Goal: Find specific page/section: Find specific page/section

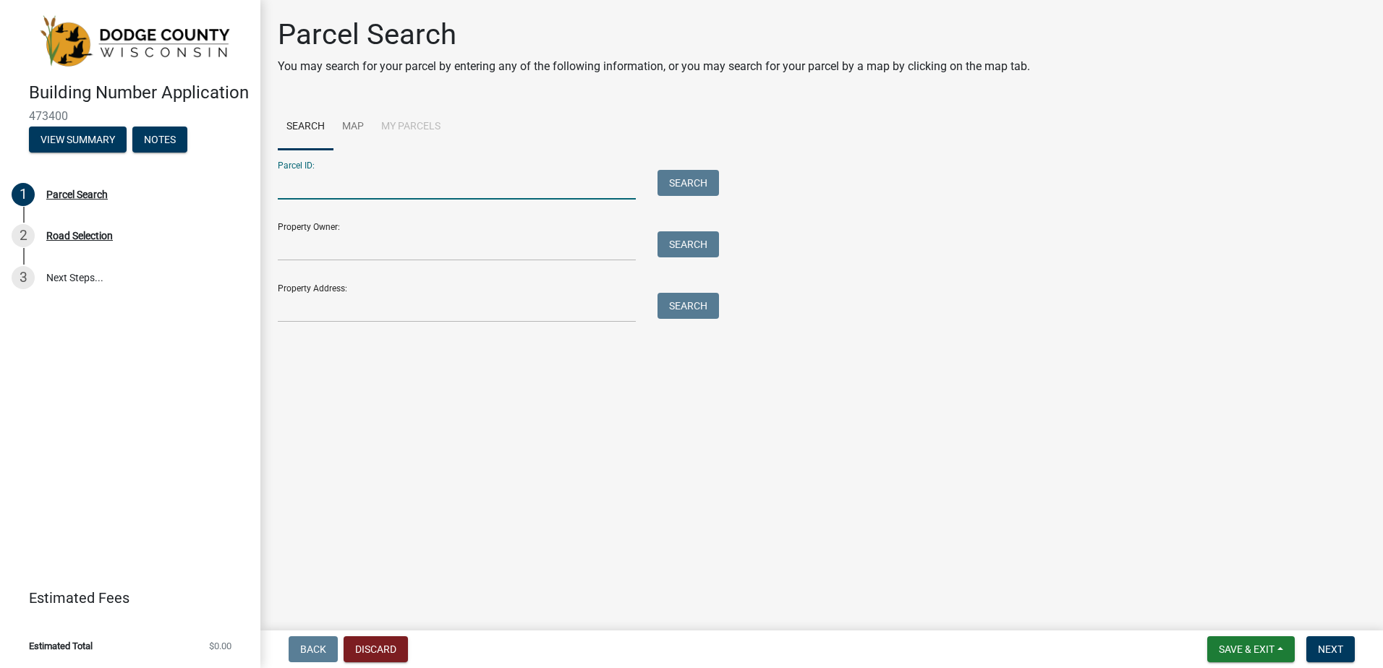
click at [480, 179] on input "Parcel ID:" at bounding box center [457, 185] width 358 height 30
click at [411, 237] on input "Property Owner:" at bounding box center [457, 246] width 358 height 30
click at [410, 192] on input "Parcel ID:" at bounding box center [457, 185] width 358 height 30
click at [707, 183] on button "Search" at bounding box center [688, 183] width 61 height 26
drag, startPoint x: 418, startPoint y: 183, endPoint x: 311, endPoint y: 191, distance: 107.4
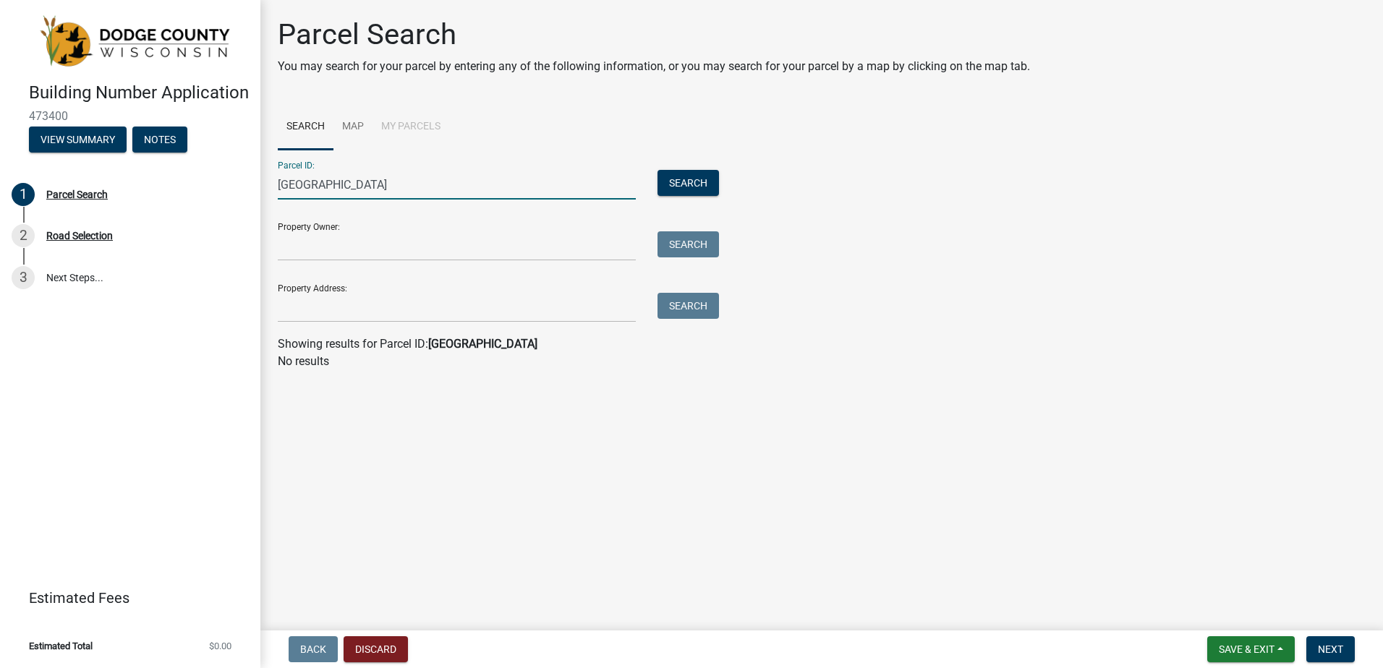
click at [311, 191] on input "W6684 COUNTY ROAD" at bounding box center [457, 185] width 358 height 30
type input "W6684"
click at [691, 180] on button "Search" at bounding box center [688, 183] width 61 height 26
drag, startPoint x: 362, startPoint y: 176, endPoint x: 270, endPoint y: 184, distance: 92.9
click at [270, 184] on div "W6684" at bounding box center [457, 185] width 380 height 30
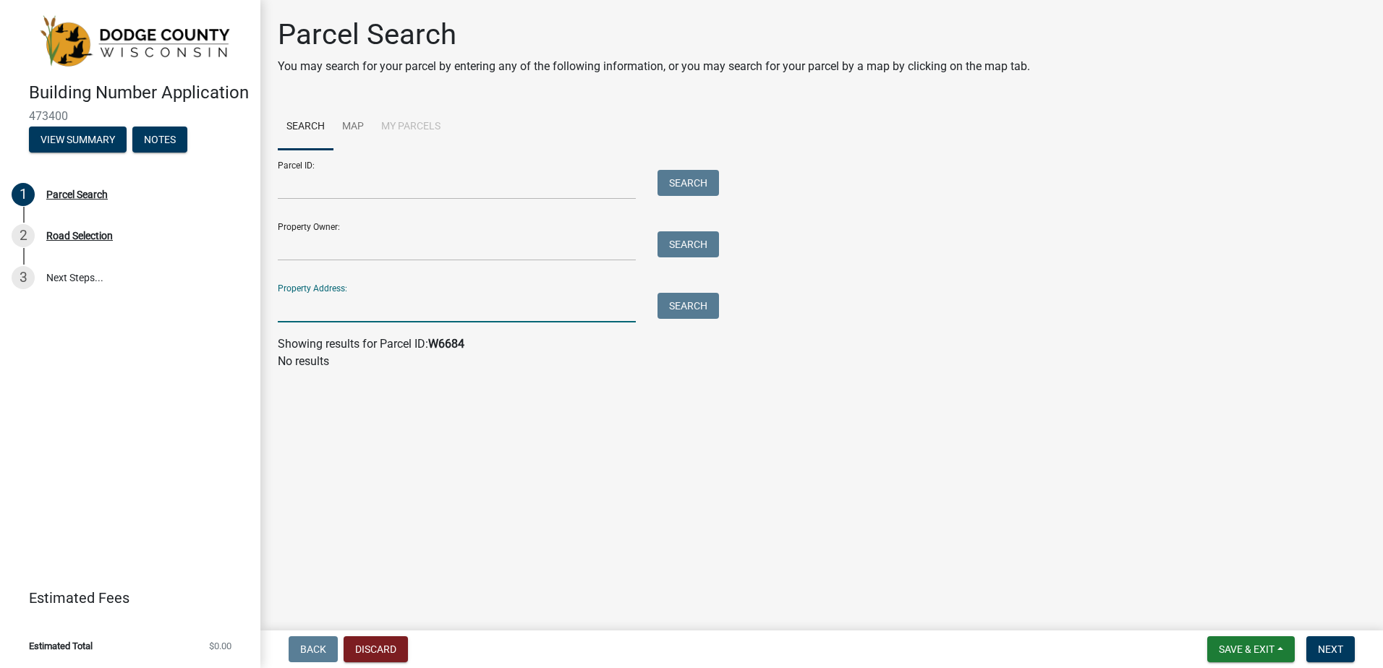
click at [330, 312] on input "Property Address:" at bounding box center [457, 308] width 358 height 30
paste input "W6684"
type input "W6684"
click at [681, 297] on button "Search" at bounding box center [688, 306] width 61 height 26
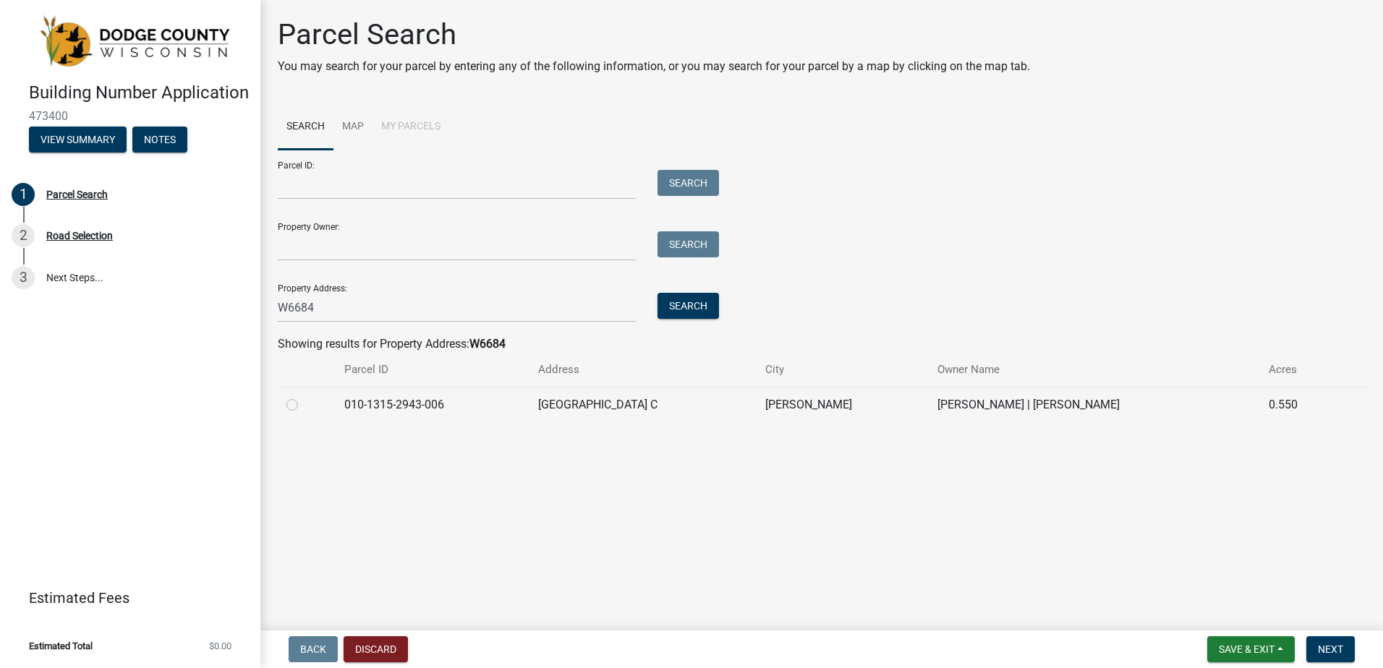
click at [304, 396] on label at bounding box center [304, 396] width 0 height 0
click at [304, 405] on input "radio" at bounding box center [308, 400] width 9 height 9
radio input "true"
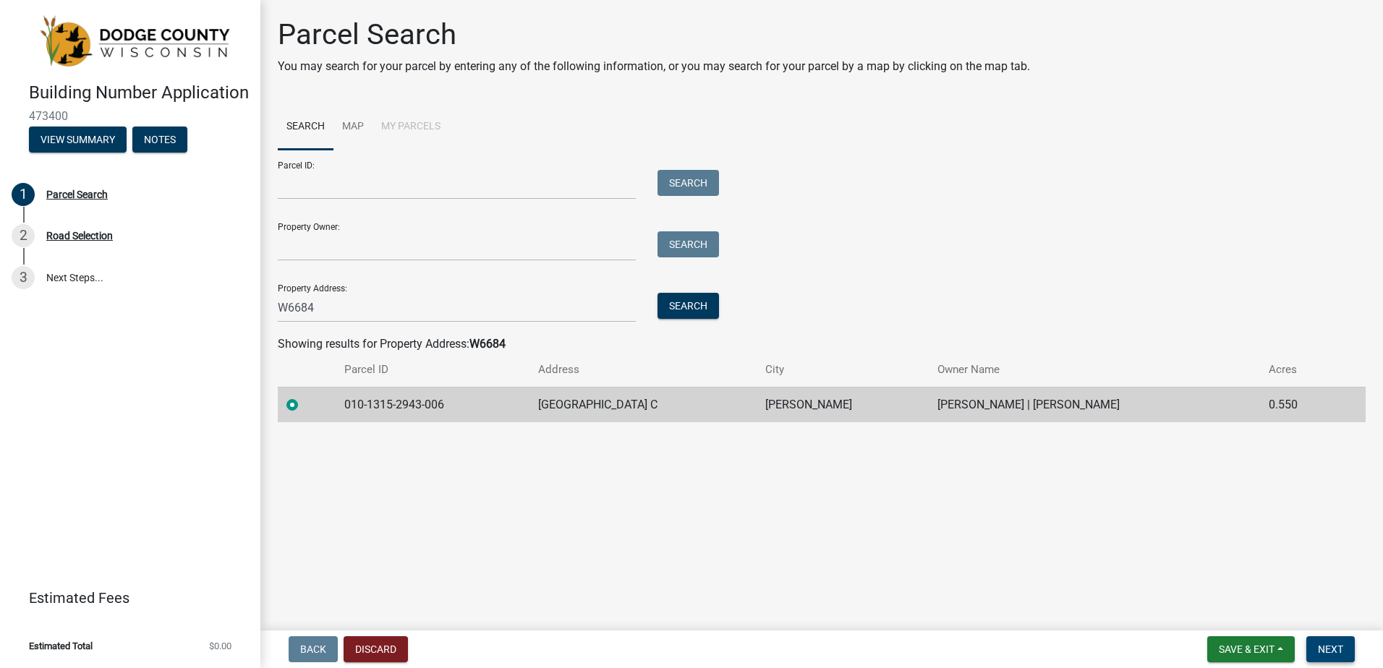
click at [1317, 649] on button "Next" at bounding box center [1330, 650] width 48 height 26
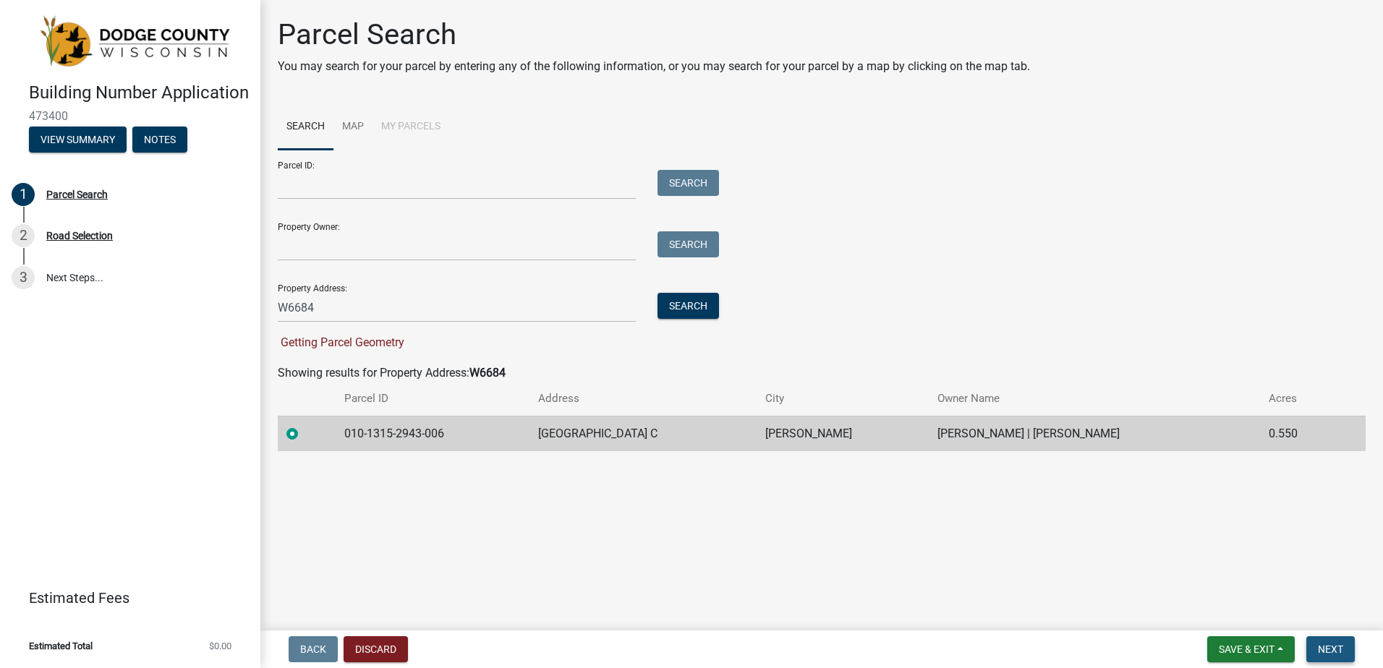
click at [1326, 642] on button "Next" at bounding box center [1330, 650] width 48 height 26
drag, startPoint x: 459, startPoint y: 433, endPoint x: 337, endPoint y: 432, distance: 122.3
click at [337, 432] on td "010-1315-2943-006" at bounding box center [433, 433] width 195 height 35
copy td "010-1315-2943-006"
click at [1301, 445] on td "0.550" at bounding box center [1298, 433] width 77 height 35
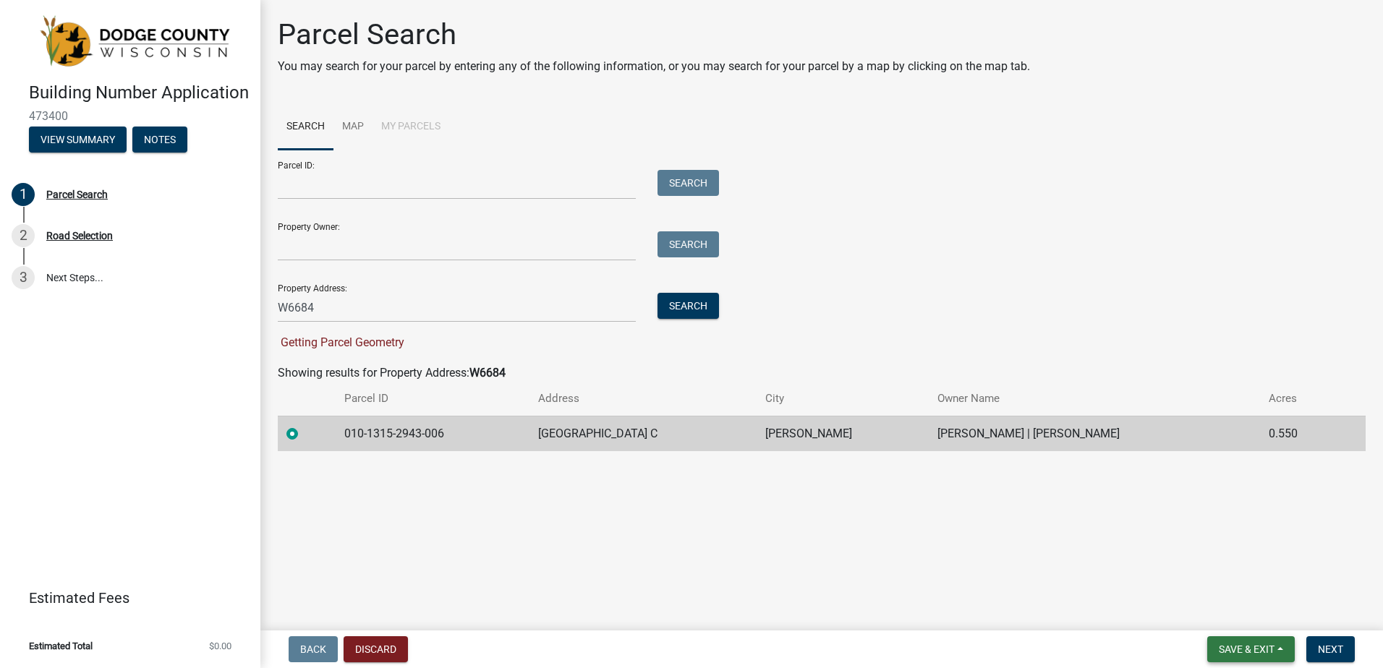
click at [1275, 647] on span "Save & Exit" at bounding box center [1247, 650] width 56 height 12
click at [1029, 532] on main "Parcel Search You may search for your parcel by entering any of the following i…" at bounding box center [821, 312] width 1123 height 625
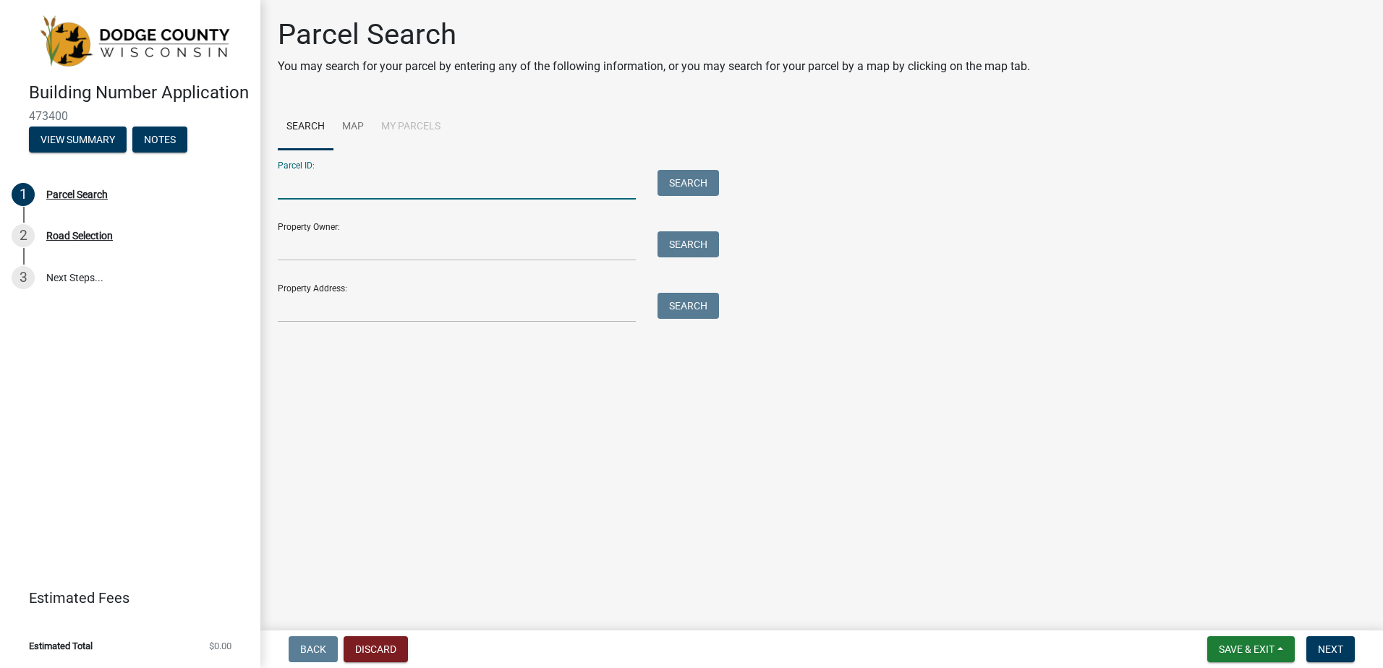
click at [365, 179] on input "Parcel ID:" at bounding box center [457, 185] width 358 height 30
paste input "010-1315-2943-006"
type input "010-1315-2943-006"
click at [679, 187] on button "Search" at bounding box center [688, 183] width 61 height 26
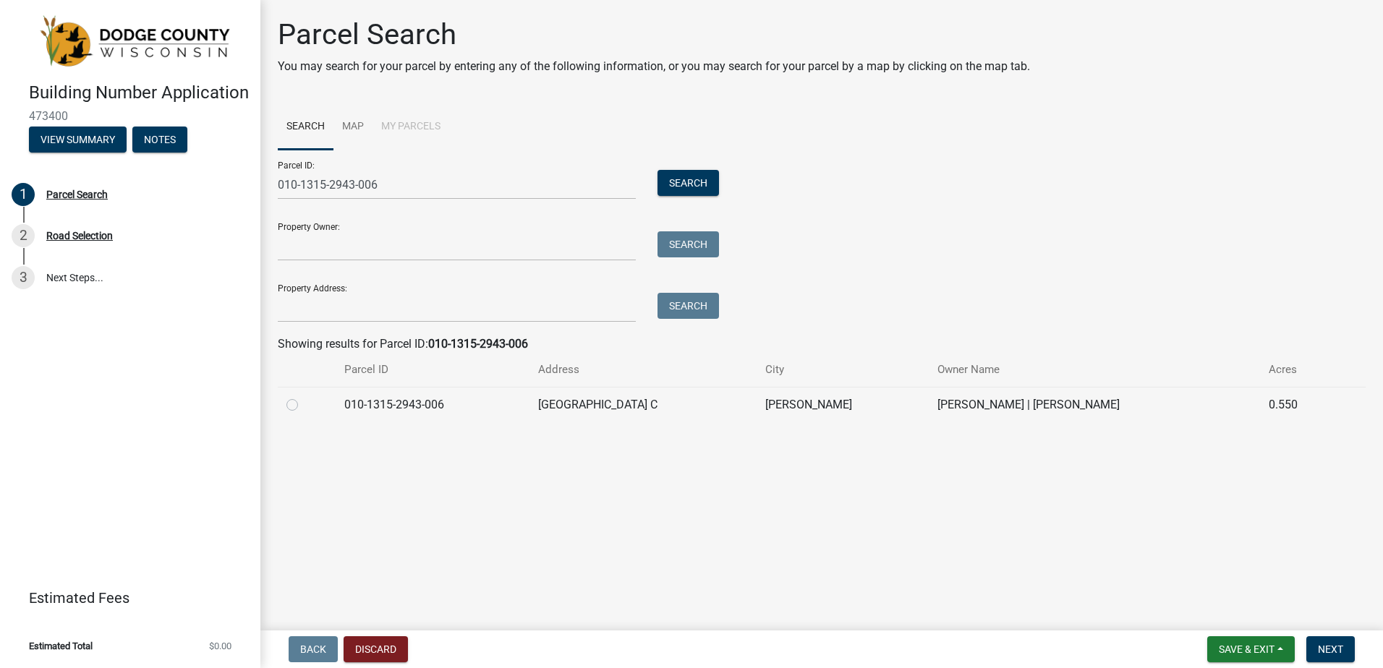
click at [304, 396] on label at bounding box center [304, 396] width 0 height 0
click at [304, 406] on input "radio" at bounding box center [308, 400] width 9 height 9
radio input "true"
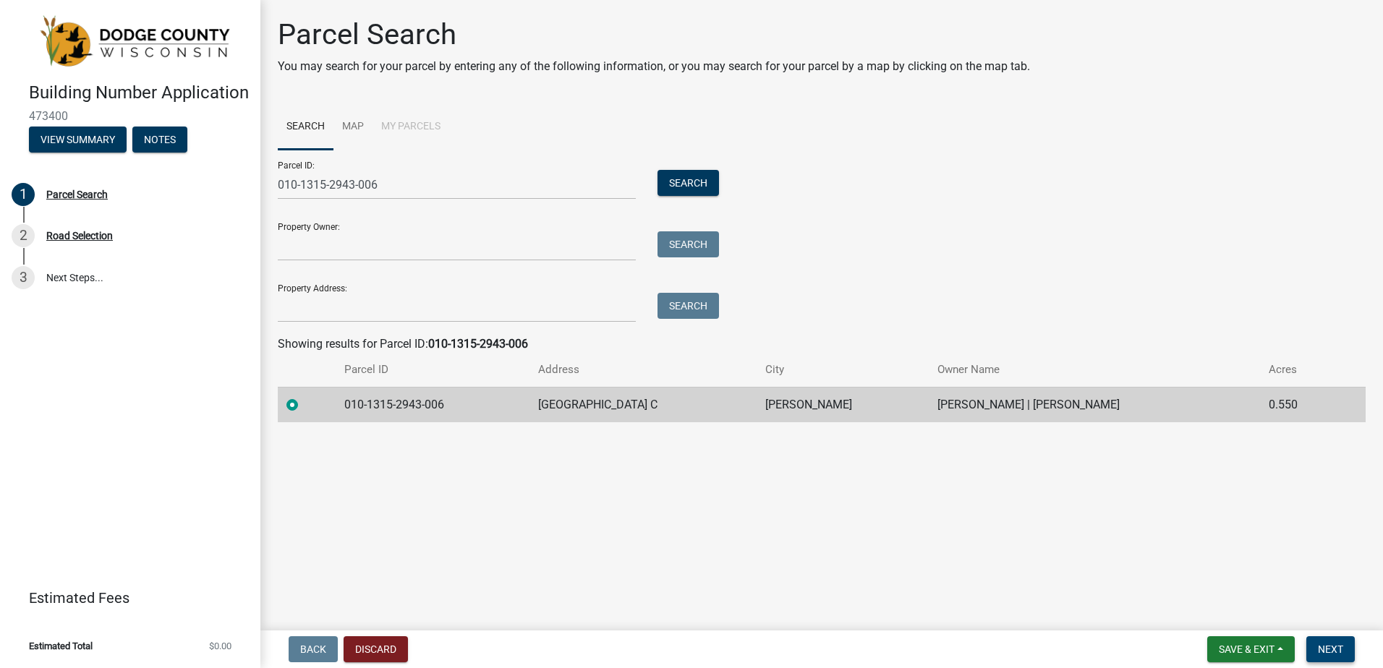
click at [1340, 646] on span "Next" at bounding box center [1330, 650] width 25 height 12
click at [66, 153] on button "View Summary" at bounding box center [78, 140] width 98 height 26
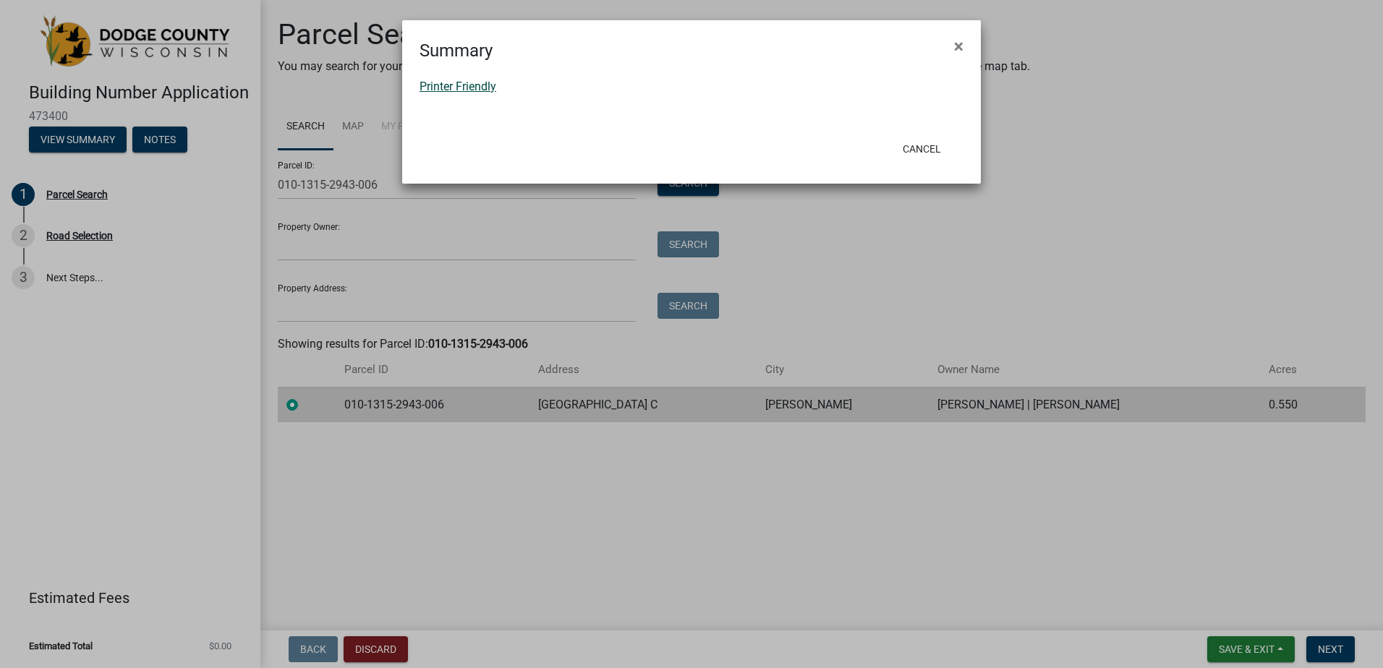
click at [487, 88] on link "Printer Friendly" at bounding box center [458, 87] width 77 height 14
click at [931, 153] on button "Cancel" at bounding box center [921, 149] width 61 height 26
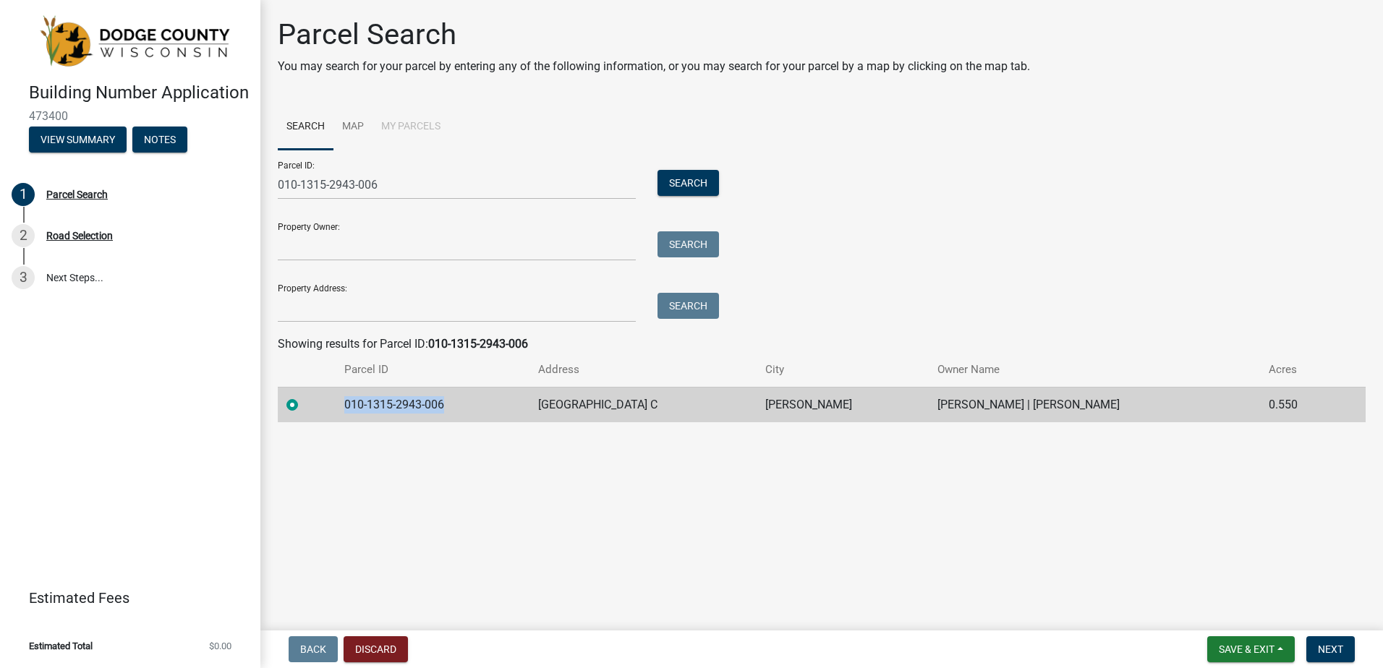
drag, startPoint x: 456, startPoint y: 409, endPoint x: 331, endPoint y: 404, distance: 125.9
click at [331, 404] on tr "010-1315-2943-006 W6684 COUNTY ROAD C [PERSON_NAME] [PERSON_NAME] | [PERSON_NAM…" at bounding box center [822, 404] width 1088 height 35
copy td "010-1315-2943-006"
drag, startPoint x: 685, startPoint y: 405, endPoint x: 543, endPoint y: 404, distance: 141.8
click at [543, 404] on td "[GEOGRAPHIC_DATA] C" at bounding box center [642, 404] width 226 height 35
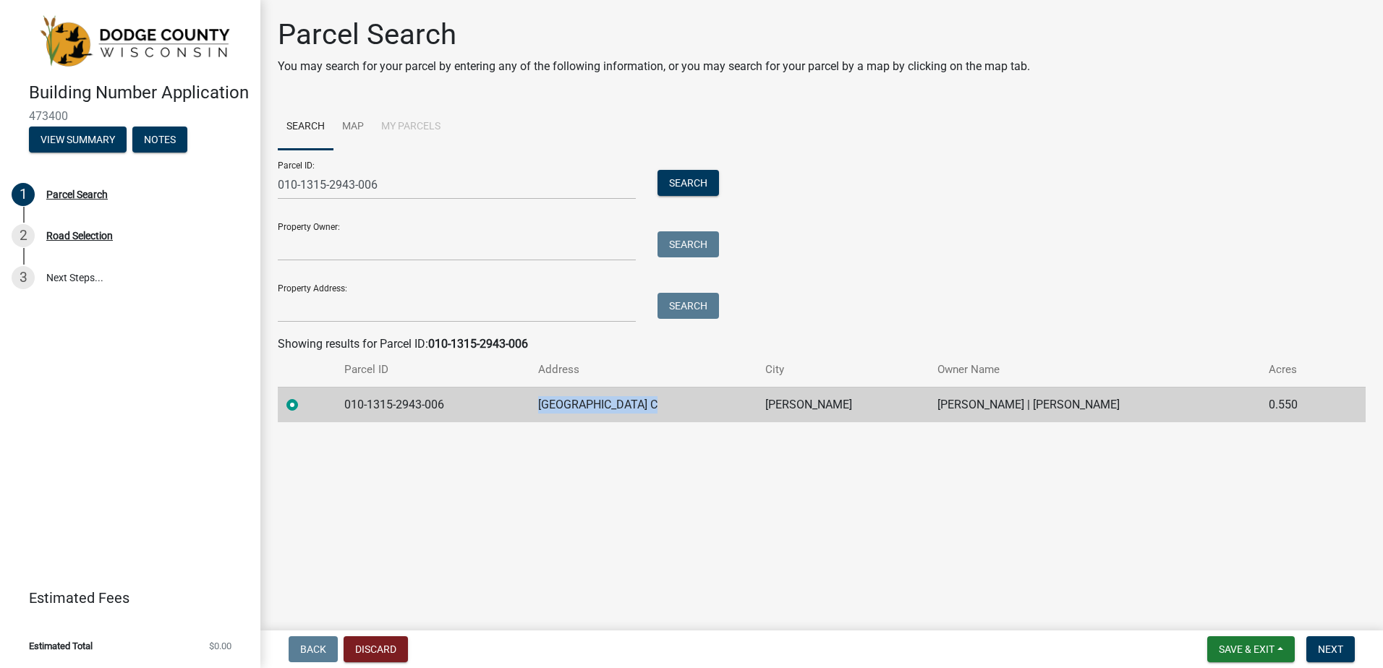
copy td "[GEOGRAPHIC_DATA] C"
click at [558, 484] on main "Parcel Search You may search for your parcel by entering any of the following i…" at bounding box center [821, 312] width 1123 height 625
drag, startPoint x: 574, startPoint y: 342, endPoint x: 380, endPoint y: 346, distance: 193.2
click at [380, 346] on div "Showing results for Parcel ID: 010-1315-2943-006" at bounding box center [822, 344] width 1088 height 17
drag, startPoint x: 380, startPoint y: 346, endPoint x: 420, endPoint y: 346, distance: 39.8
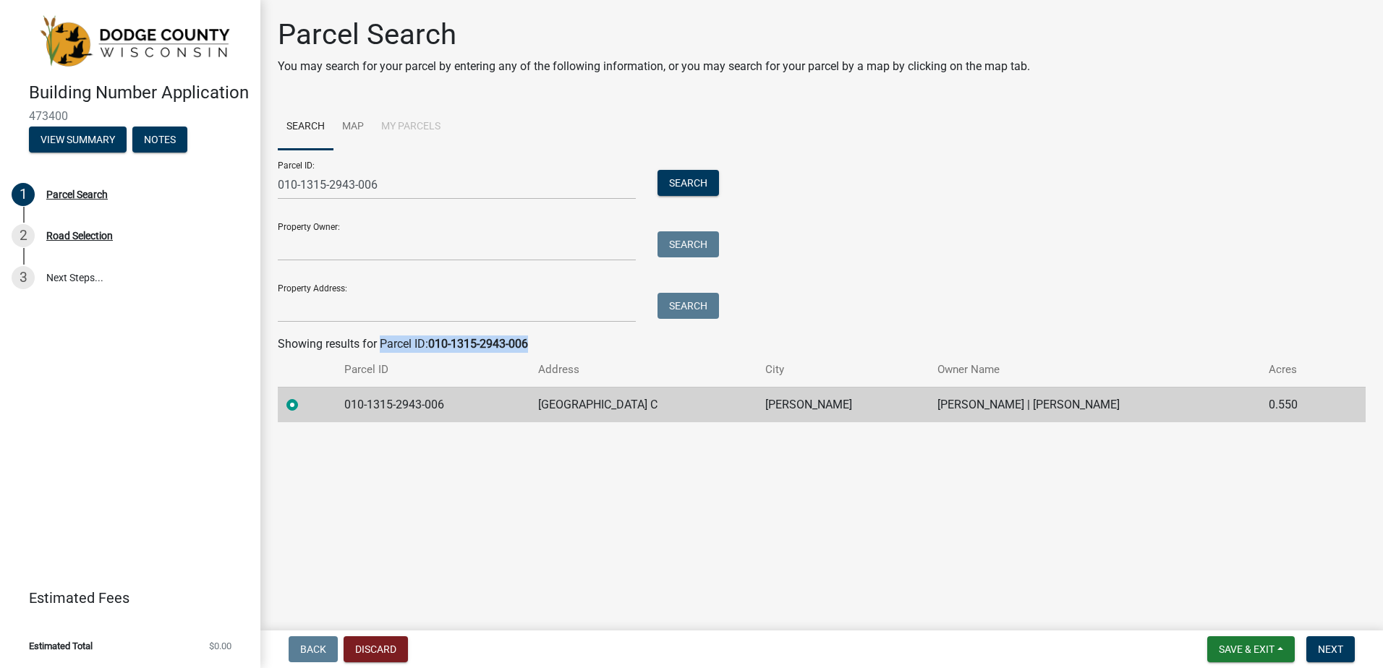
copy div "Parcel ID: 010-1315-2943-006"
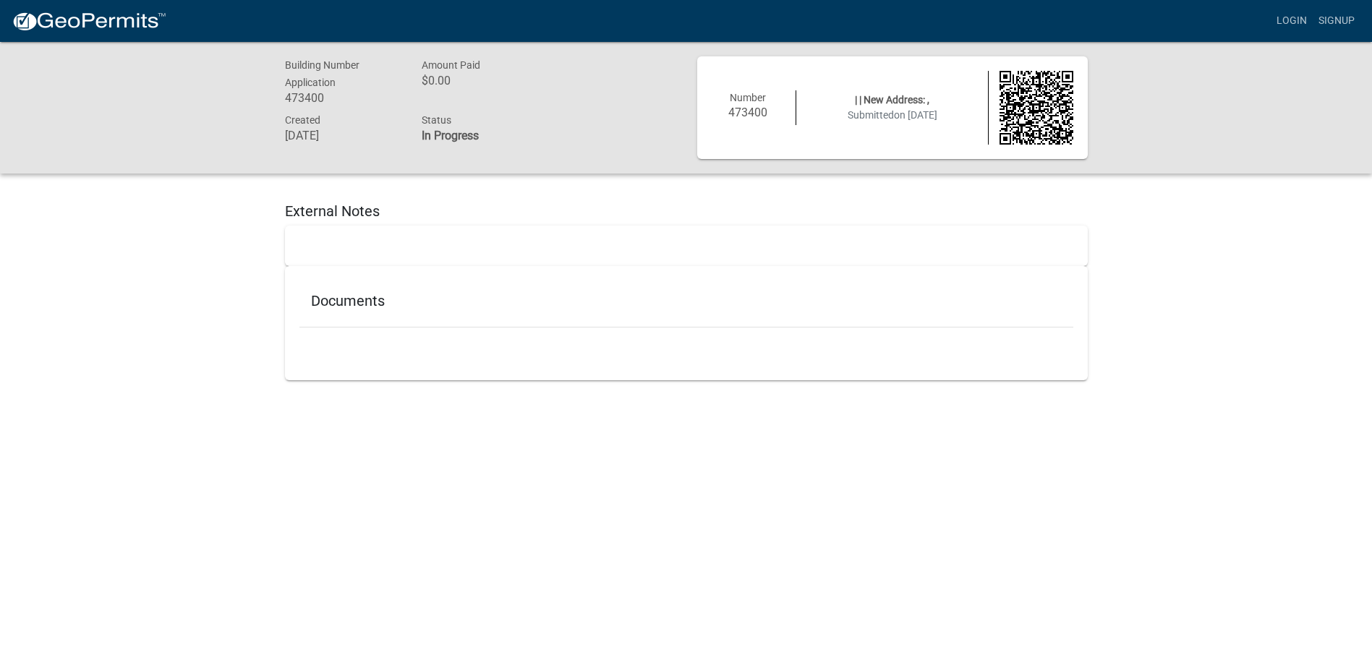
click at [335, 284] on div "Documents" at bounding box center [686, 304] width 774 height 47
